Goal: Task Accomplishment & Management: Complete application form

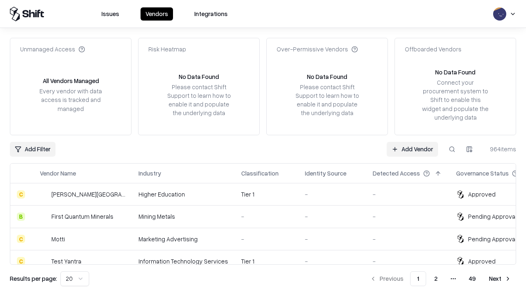
click at [412, 149] on link "Add Vendor" at bounding box center [412, 149] width 51 height 15
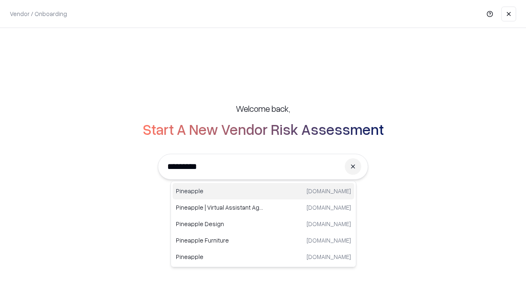
click at [263, 191] on div "Pineapple [DOMAIN_NAME]" at bounding box center [264, 191] width 182 height 16
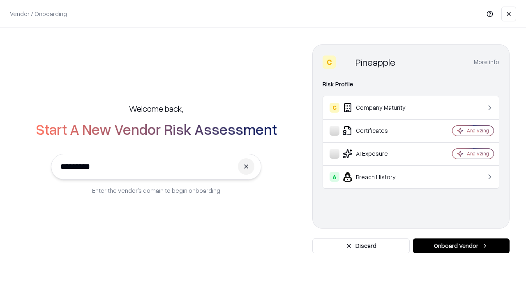
type input "*********"
click at [461, 246] on button "Onboard Vendor" at bounding box center [461, 245] width 97 height 15
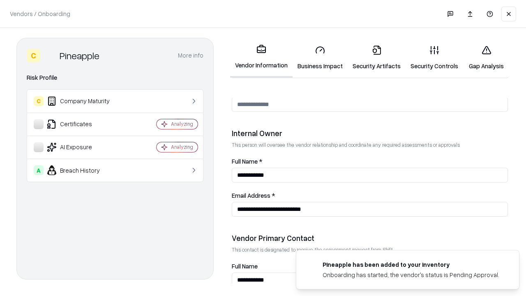
scroll to position [426, 0]
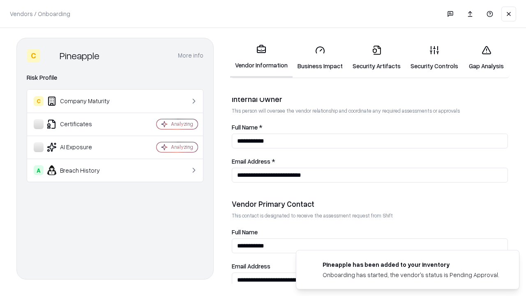
click at [320, 58] on link "Business Impact" at bounding box center [320, 58] width 55 height 38
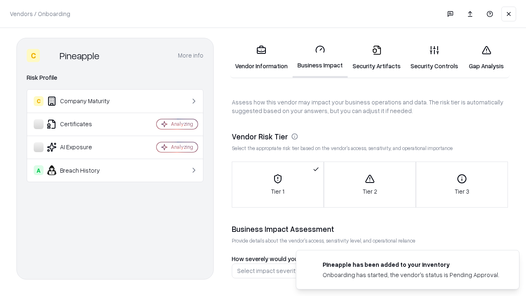
click at [486, 58] on link "Gap Analysis" at bounding box center [486, 58] width 46 height 38
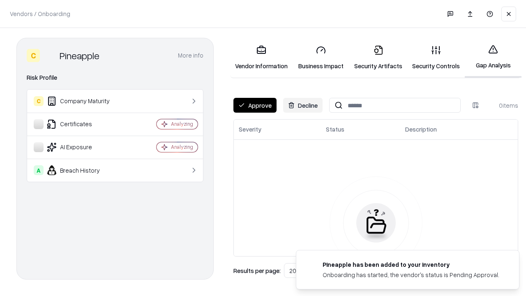
click at [255, 105] on button "Approve" at bounding box center [254, 105] width 43 height 15
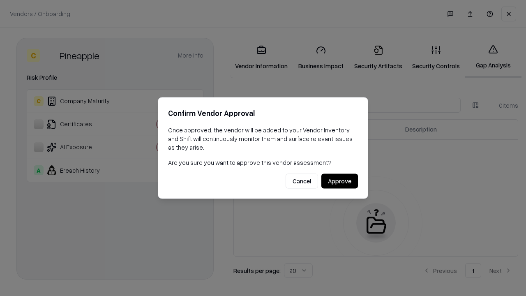
click at [339, 181] on button "Approve" at bounding box center [339, 181] width 37 height 15
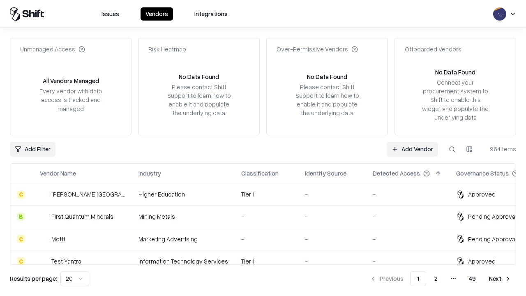
type input "*********"
click at [412, 149] on link "Add Vendor" at bounding box center [412, 149] width 51 height 15
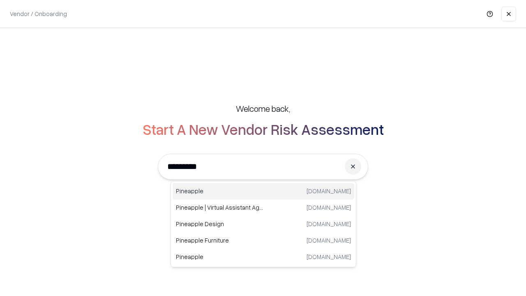
click at [263, 191] on div "Pineapple [DOMAIN_NAME]" at bounding box center [264, 191] width 182 height 16
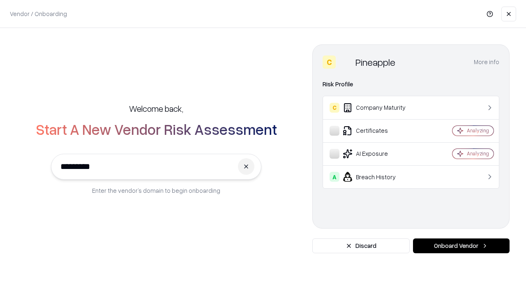
type input "*********"
click at [461, 246] on button "Onboard Vendor" at bounding box center [461, 245] width 97 height 15
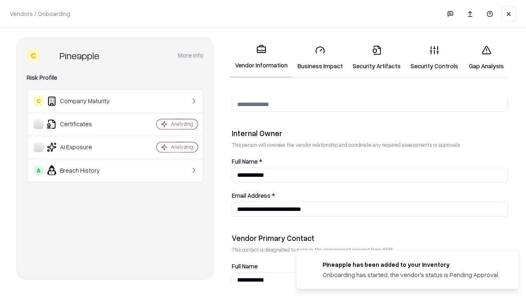
scroll to position [426, 0]
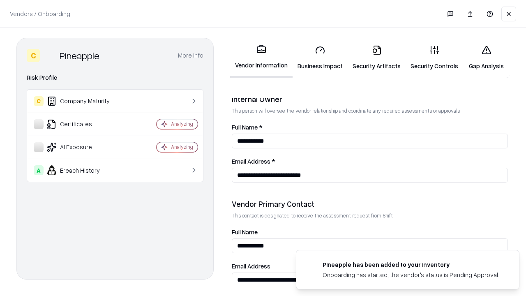
click at [486, 58] on link "Gap Analysis" at bounding box center [486, 58] width 46 height 38
